Goal: Task Accomplishment & Management: Manage account settings

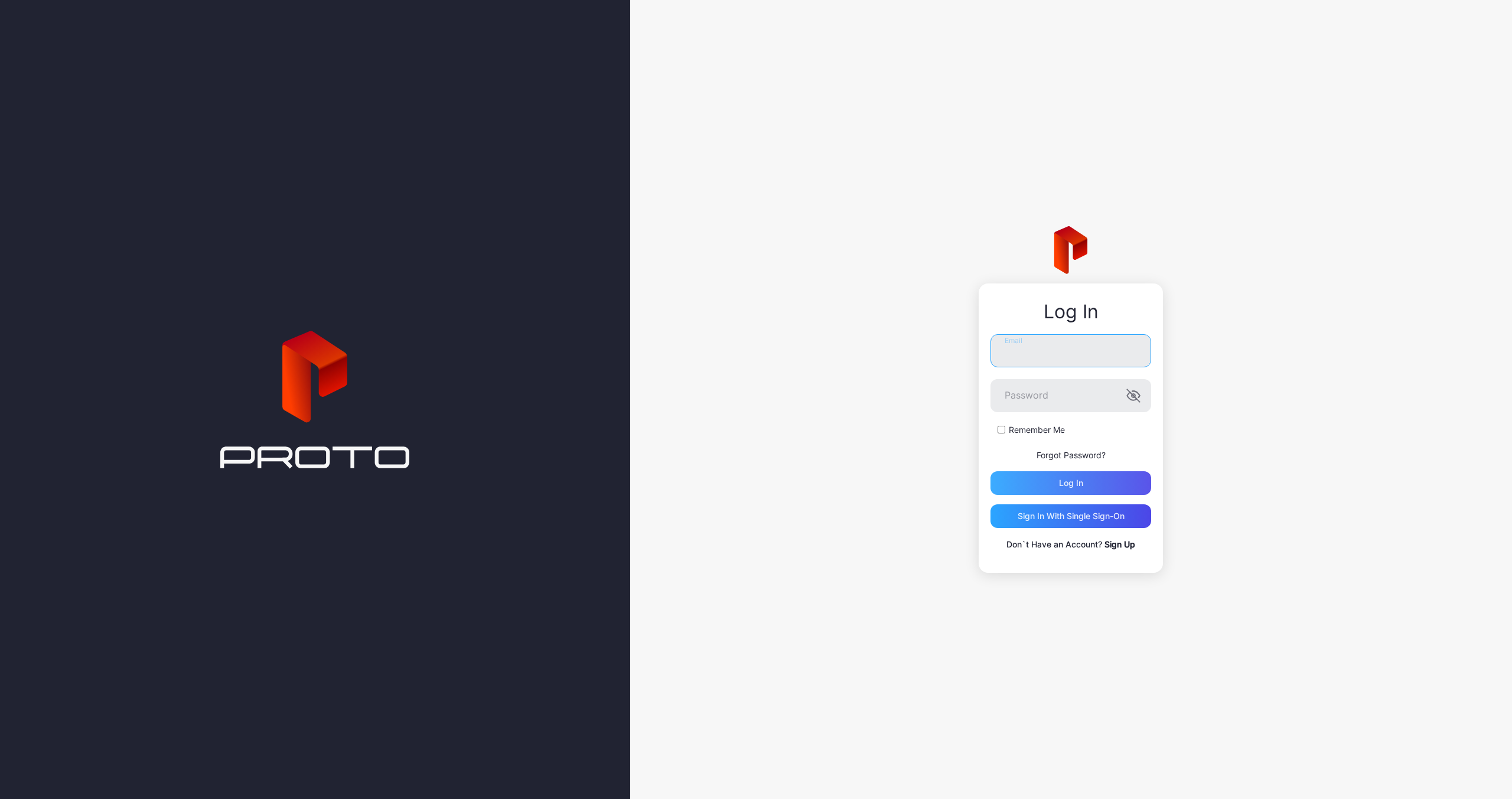
type input "**********"
click at [1061, 485] on div "Log in" at bounding box center [1071, 483] width 24 height 9
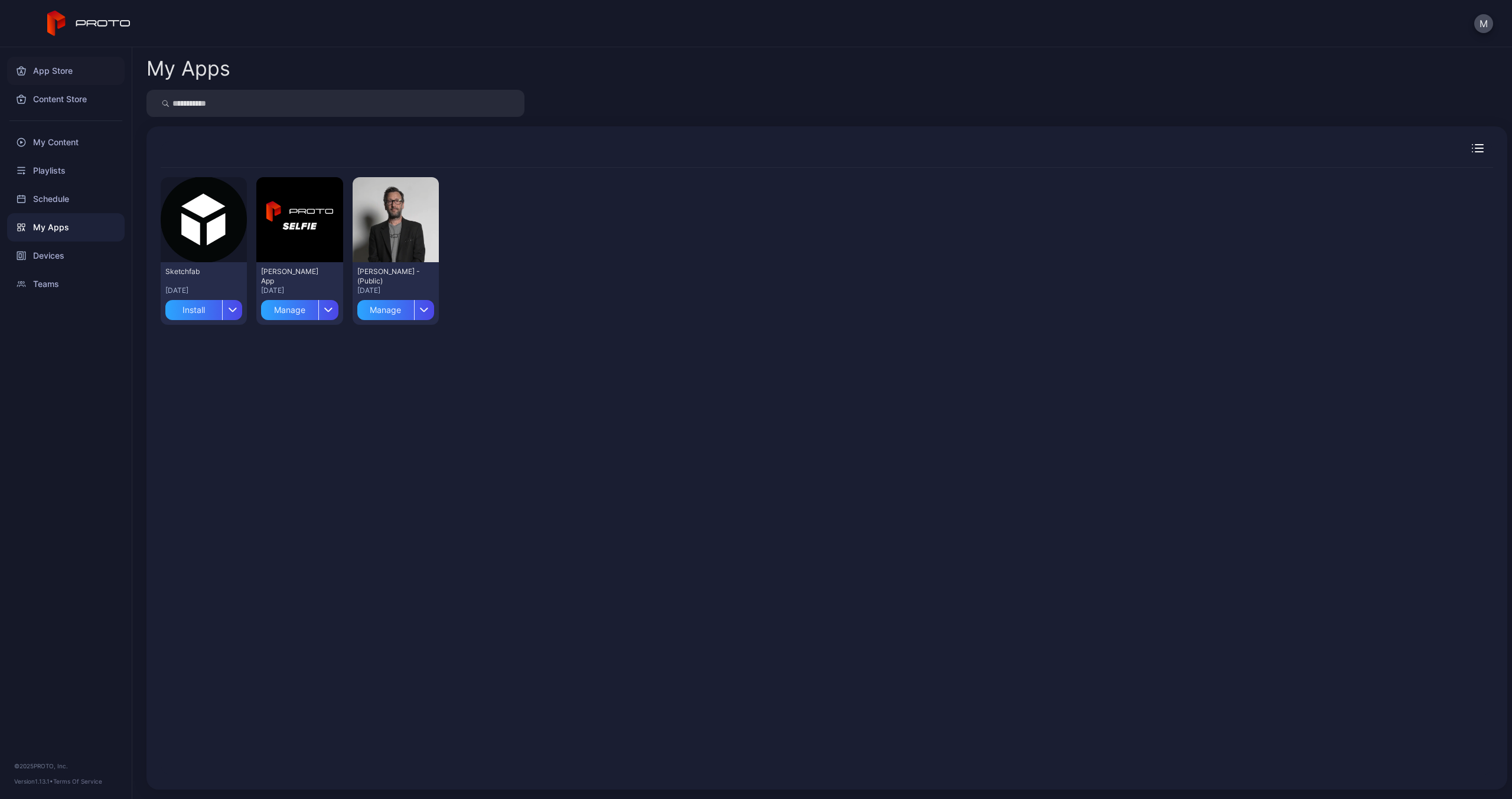
click at [56, 68] on div "App Store" at bounding box center [66, 71] width 118 height 29
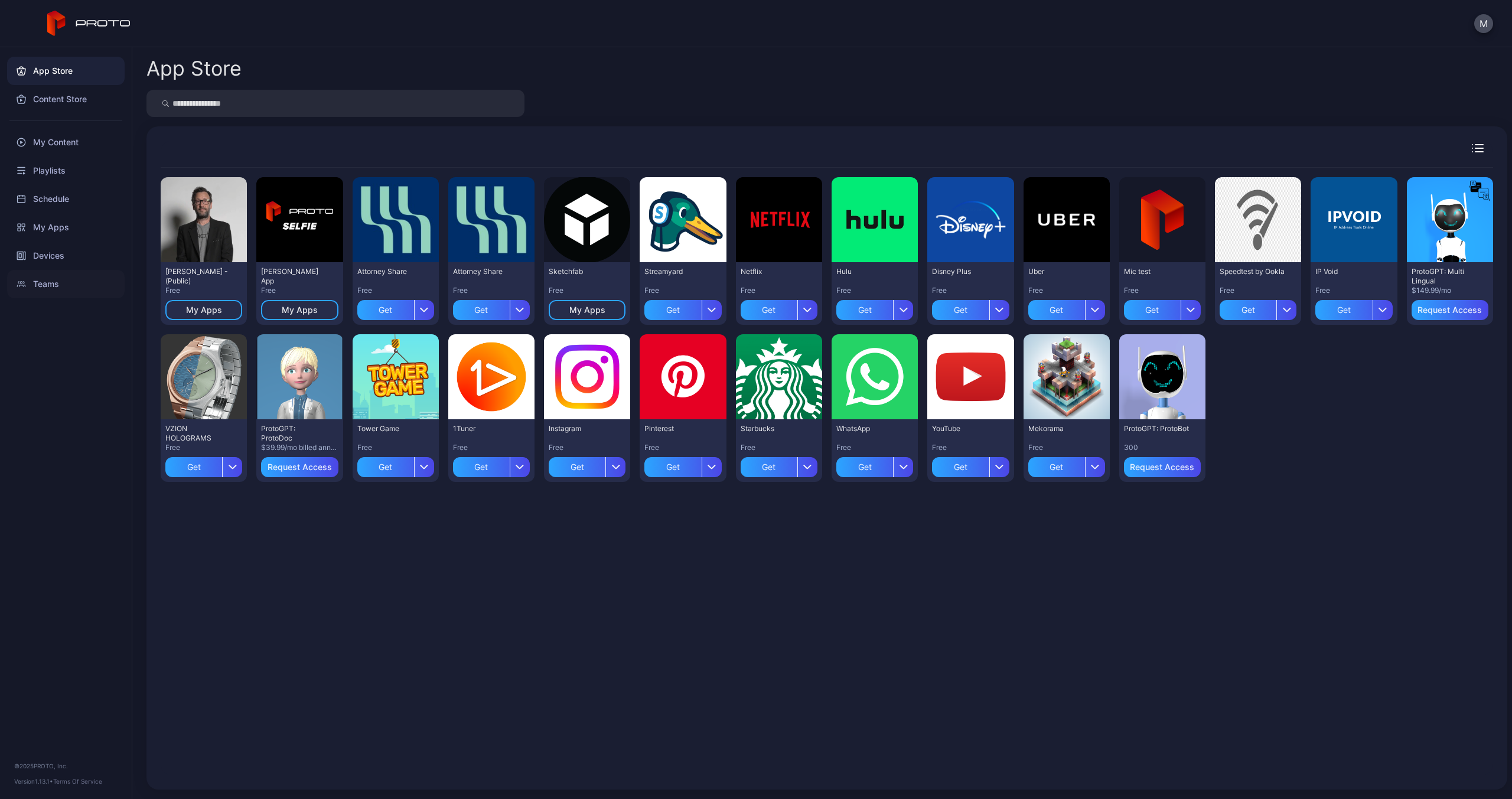
click at [44, 288] on div "Teams" at bounding box center [66, 284] width 118 height 29
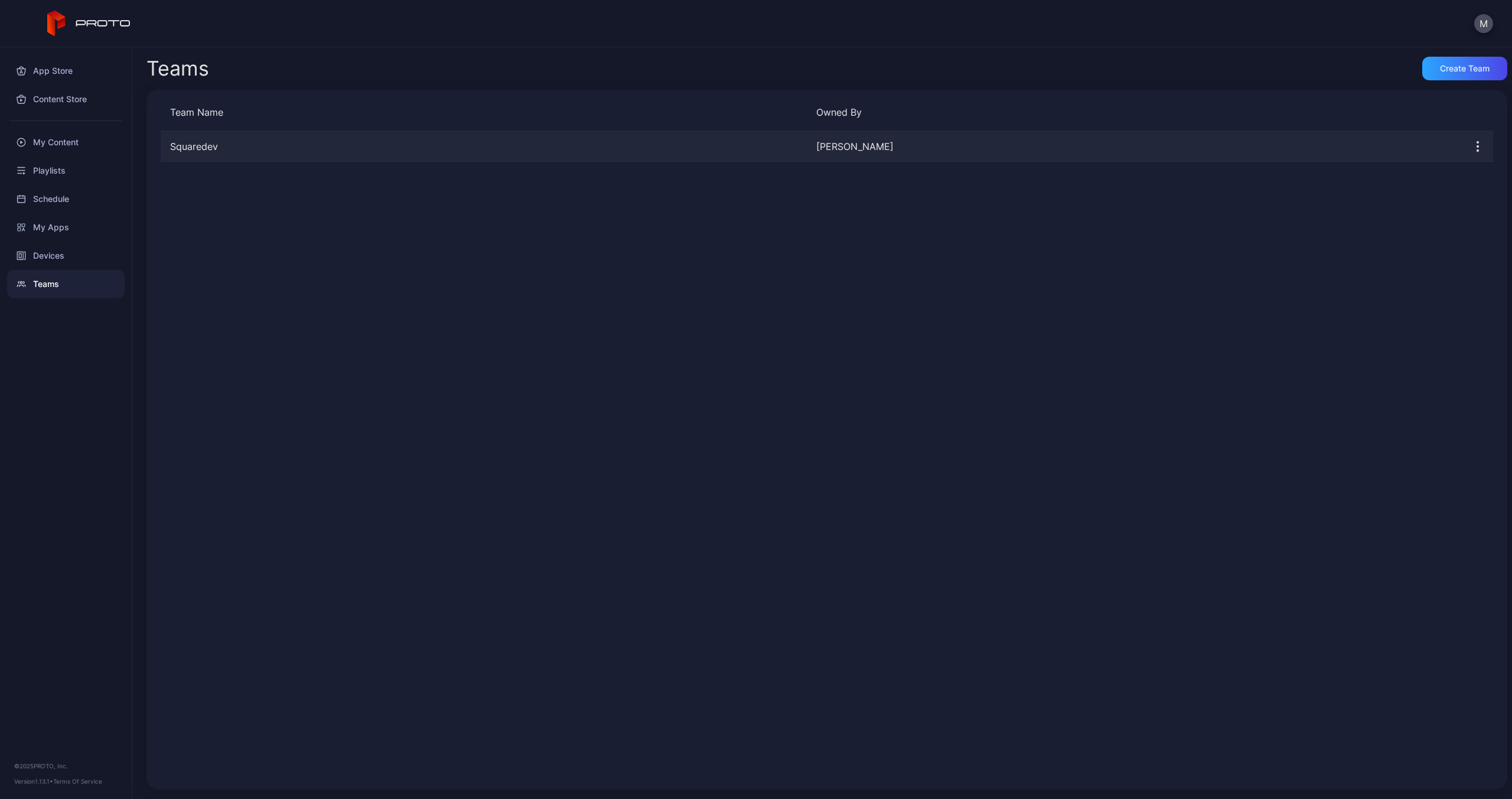
click at [239, 159] on div "Squaredev [PERSON_NAME]" at bounding box center [826, 146] width 1332 height 30
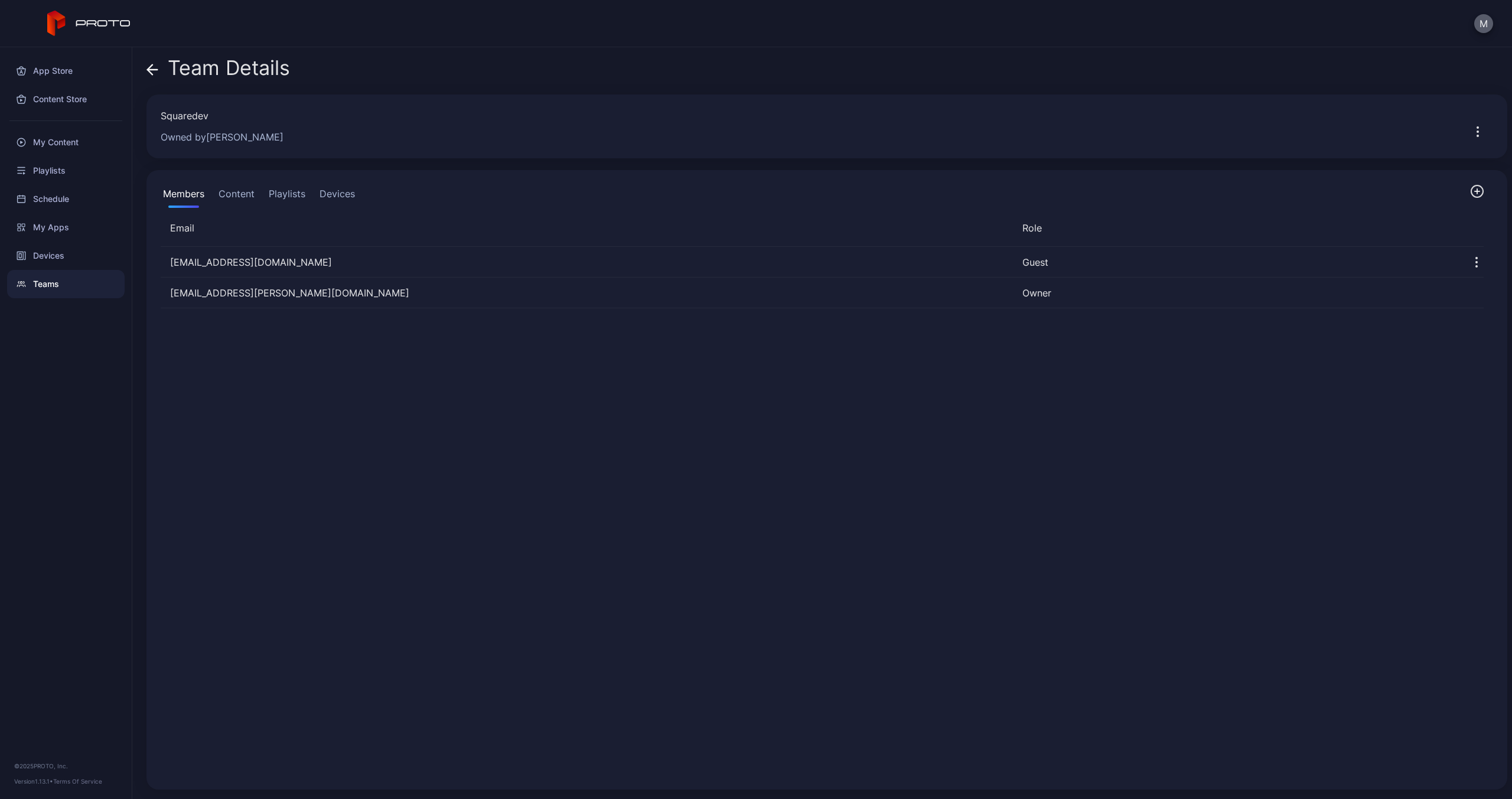
click at [1483, 18] on button "M" at bounding box center [1483, 23] width 19 height 19
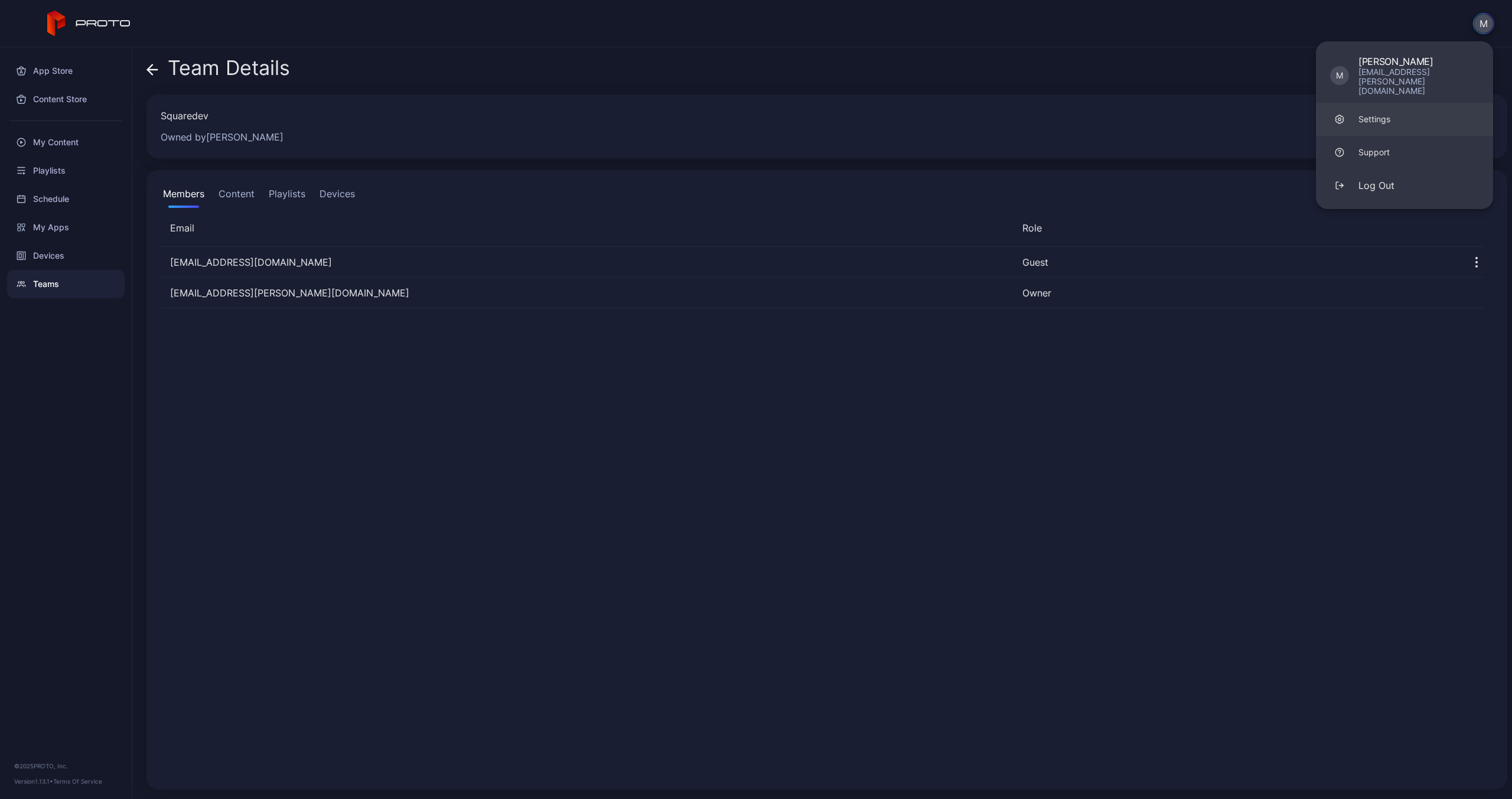
click at [1354, 103] on link "Settings" at bounding box center [1404, 120] width 177 height 33
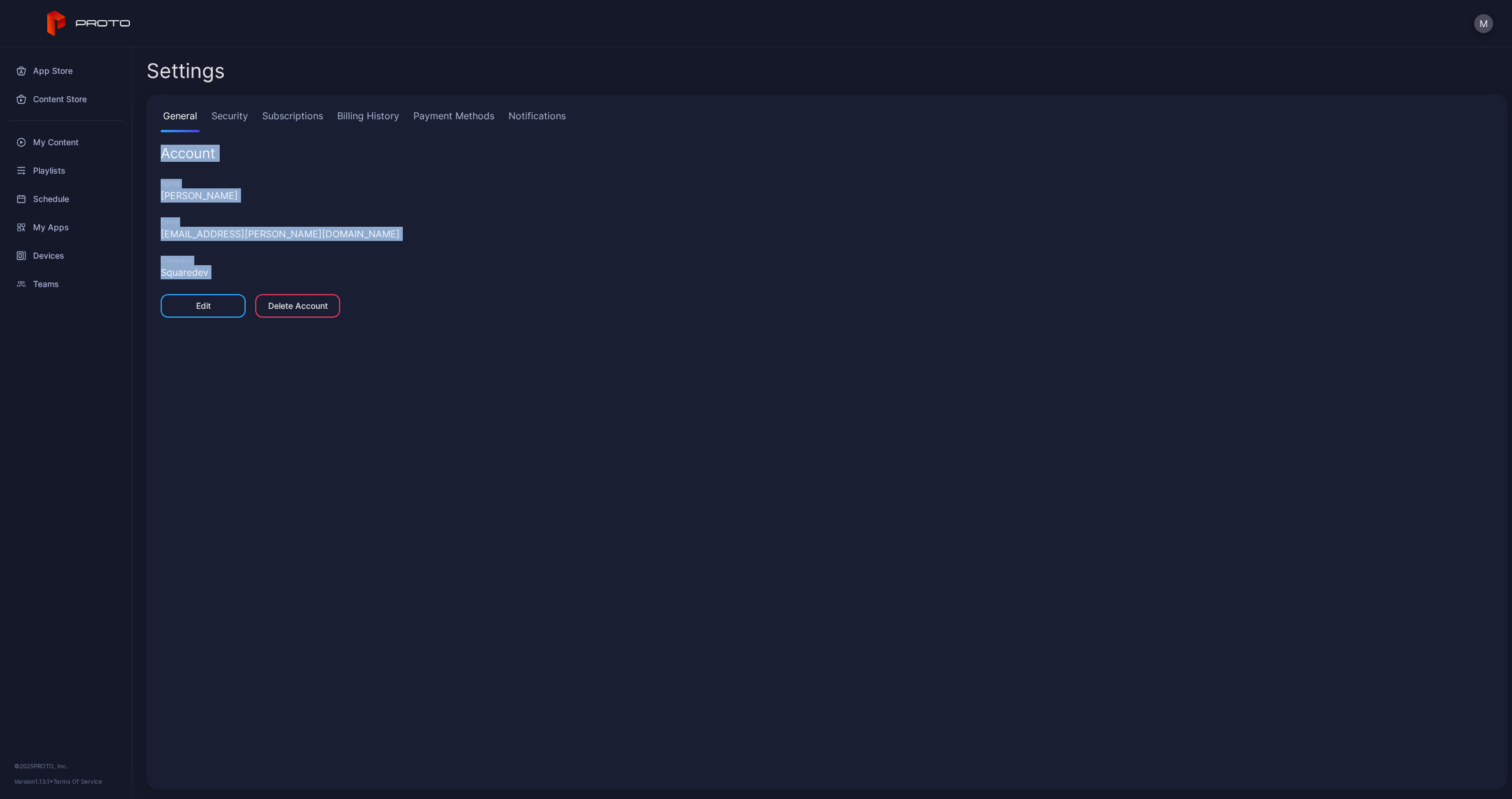
drag, startPoint x: 158, startPoint y: 149, endPoint x: 255, endPoint y: 284, distance: 166.2
click at [255, 284] on div "General Security Subscriptions Billing History Payment Methods Notifications Ac…" at bounding box center [826, 442] width 1361 height 696
copy div "Account Name [PERSON_NAME] Email [EMAIL_ADDRESS][PERSON_NAME][DOMAIN_NAME] Comp…"
